Goal: Communication & Community: Connect with others

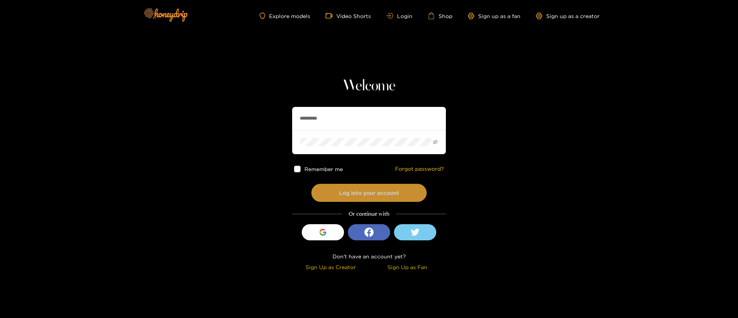
click at [385, 197] on button "Log into your account" at bounding box center [368, 193] width 115 height 18
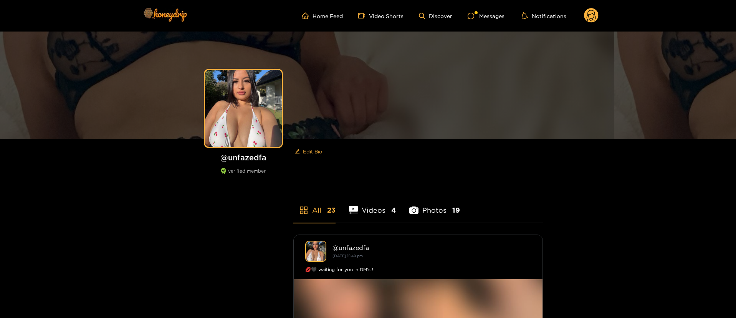
click at [487, 21] on ul "Home Feed Video Shorts Discover Messages Notifications" at bounding box center [450, 15] width 297 height 15
click at [476, 14] on div at bounding box center [474, 16] width 12 height 7
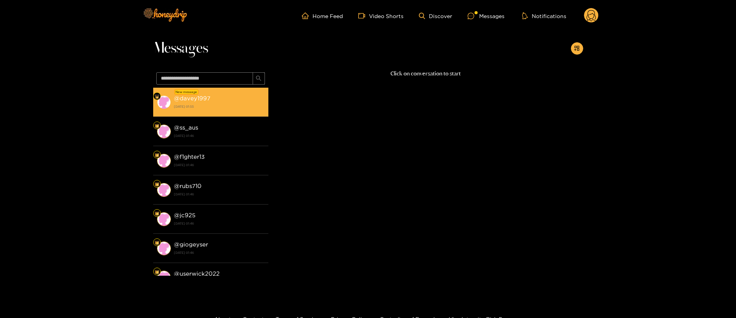
click at [210, 94] on div "@ davey1997 [DATE] 01:55" at bounding box center [219, 101] width 91 height 17
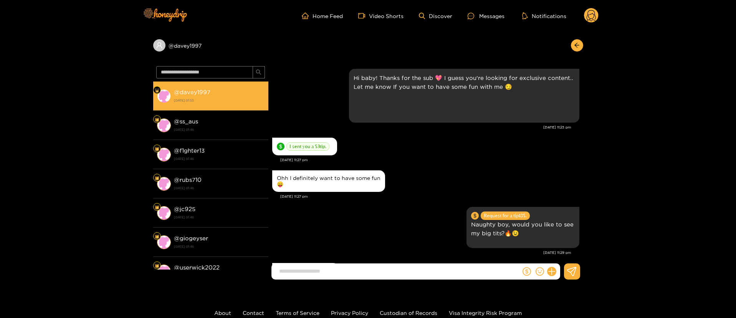
scroll to position [834, 0]
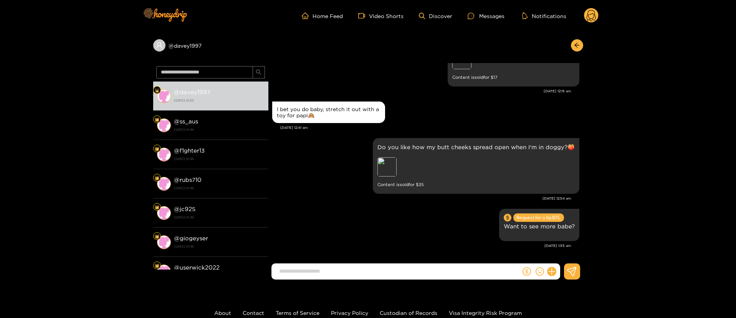
click at [602, 16] on header "Home Feed Video Shorts Discover Messages Notifications 0" at bounding box center [368, 16] width 736 height 32
click at [589, 13] on circle at bounding box center [591, 15] width 15 height 15
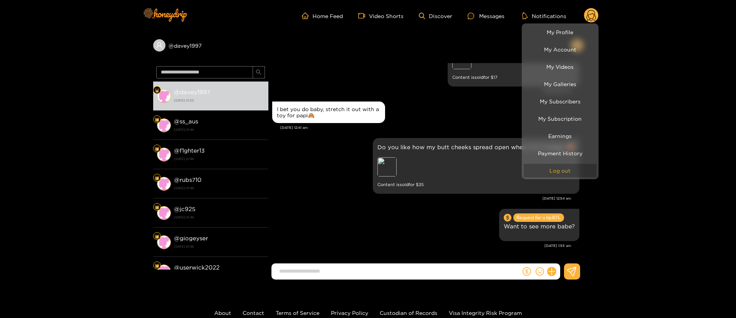
click at [563, 172] on button "Log out" at bounding box center [560, 170] width 73 height 13
